Goal: Navigation & Orientation: Find specific page/section

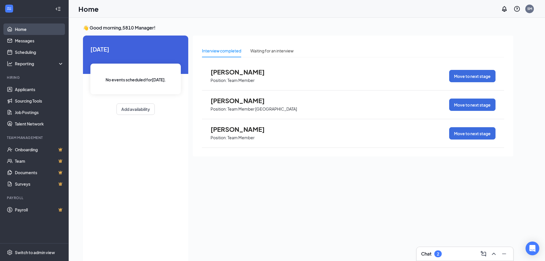
click at [28, 31] on link "Home" at bounding box center [39, 28] width 49 height 11
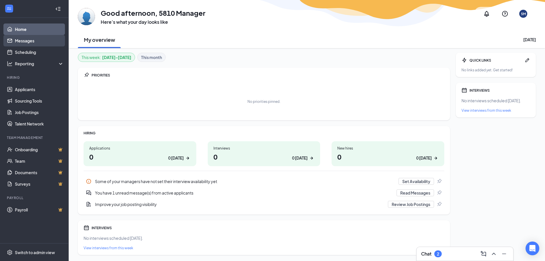
click at [29, 38] on link "Messages" at bounding box center [39, 40] width 49 height 11
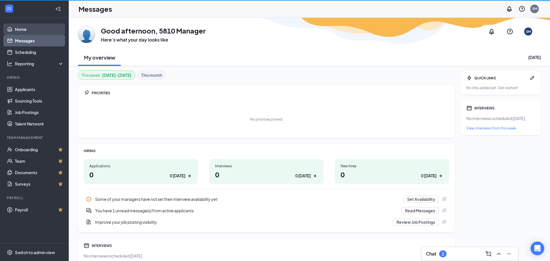
click at [25, 26] on link "Home" at bounding box center [39, 28] width 49 height 11
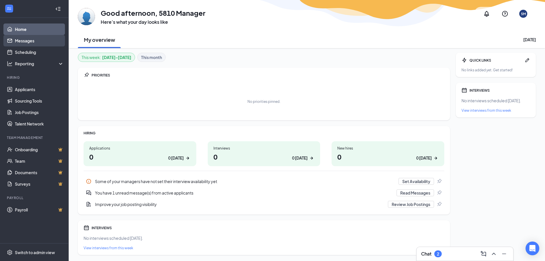
click at [38, 43] on link "Messages" at bounding box center [39, 40] width 49 height 11
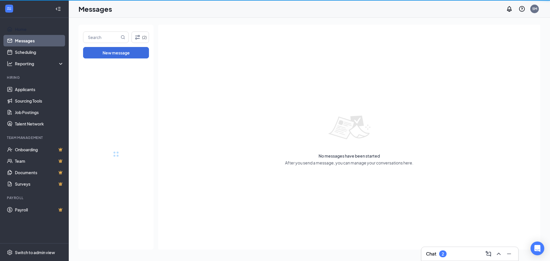
click at [36, 27] on link "Home" at bounding box center [39, 28] width 49 height 11
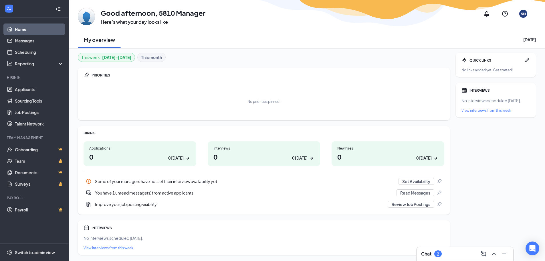
click at [33, 27] on link "Home" at bounding box center [39, 28] width 49 height 11
click at [25, 31] on link "Home" at bounding box center [39, 28] width 49 height 11
